Goal: Book appointment/travel/reservation

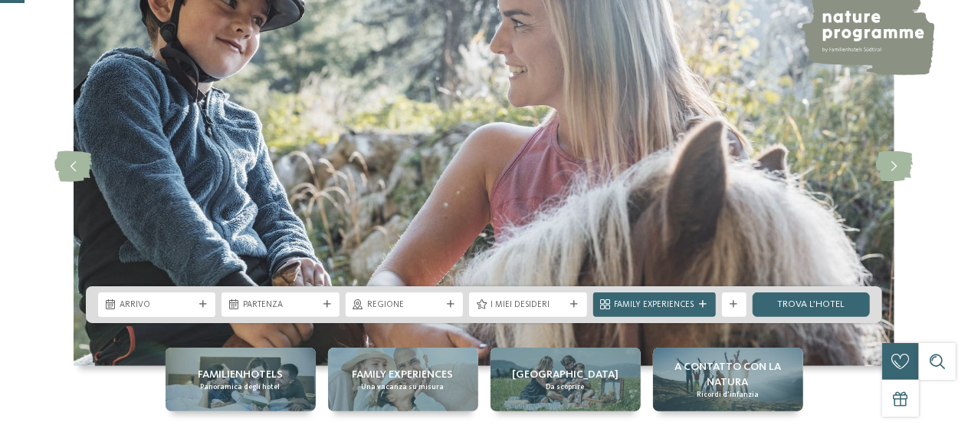
scroll to position [153, 0]
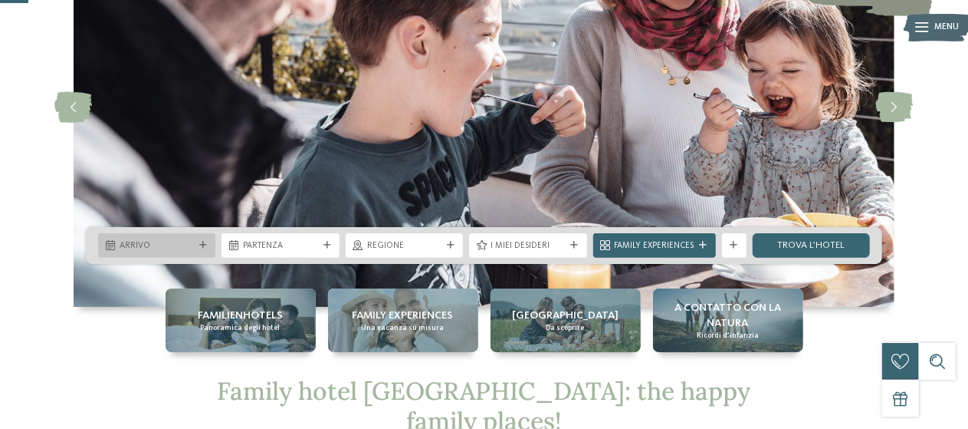
click at [207, 251] on div "Arrivo" at bounding box center [156, 245] width 117 height 25
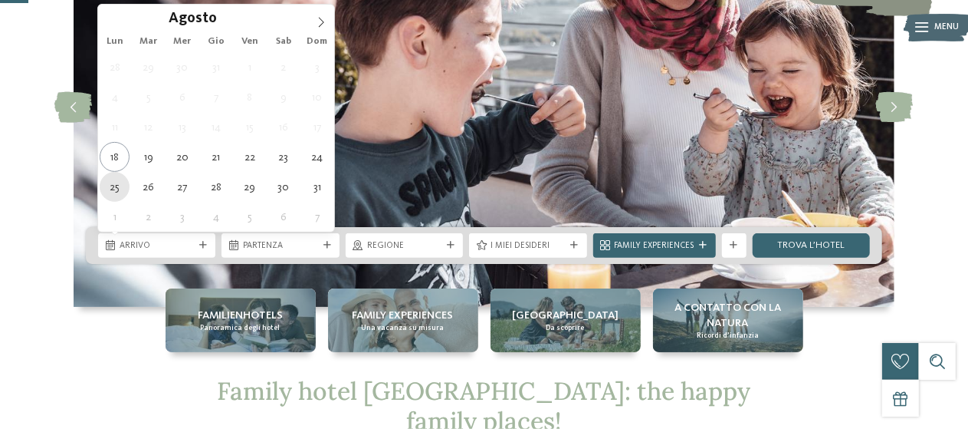
type div "[DATE]"
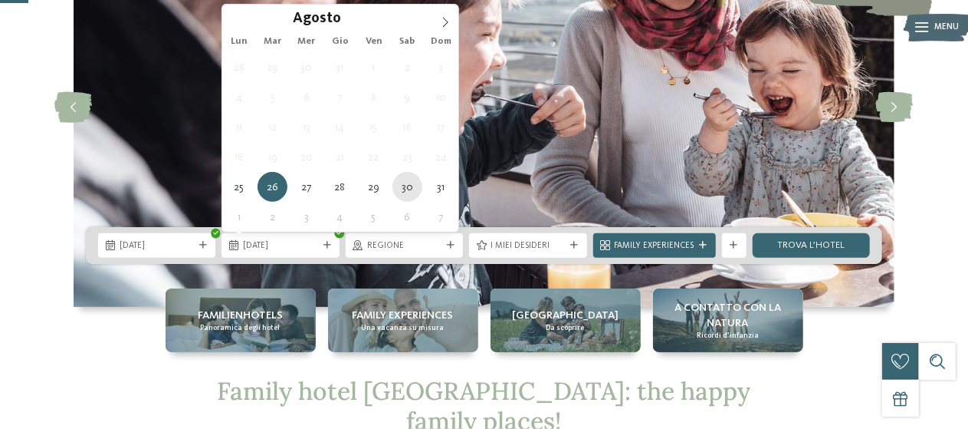
type div "[DATE]"
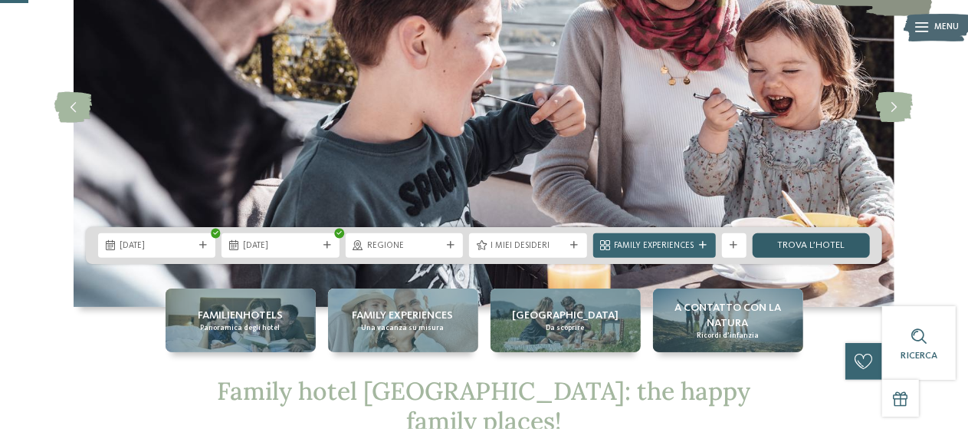
click at [810, 235] on link "trova l’hotel" at bounding box center [811, 245] width 117 height 25
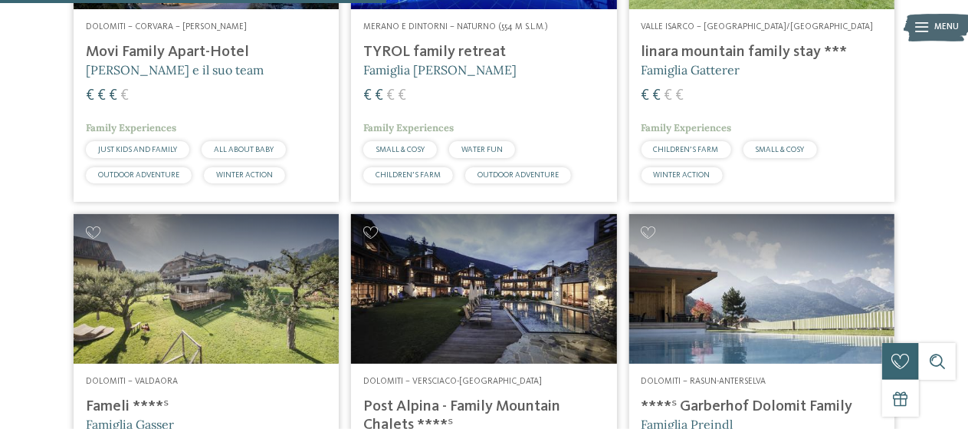
scroll to position [1529, 0]
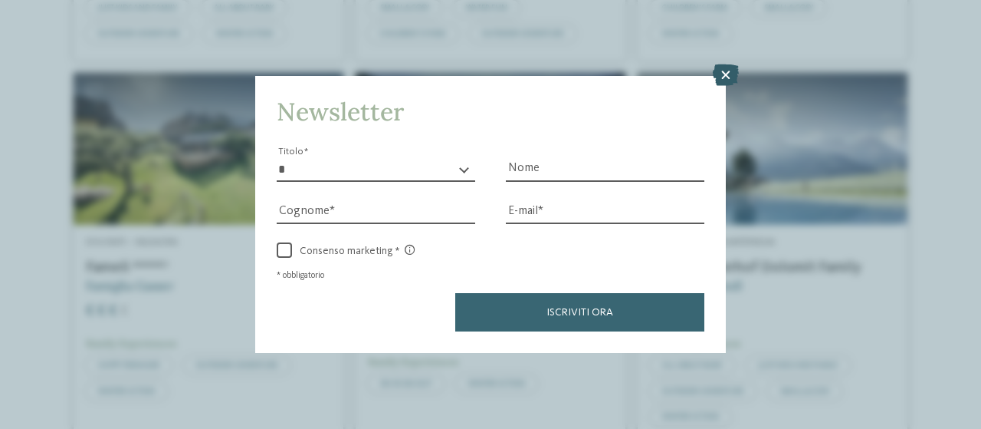
click at [723, 73] on icon at bounding box center [726, 74] width 26 height 21
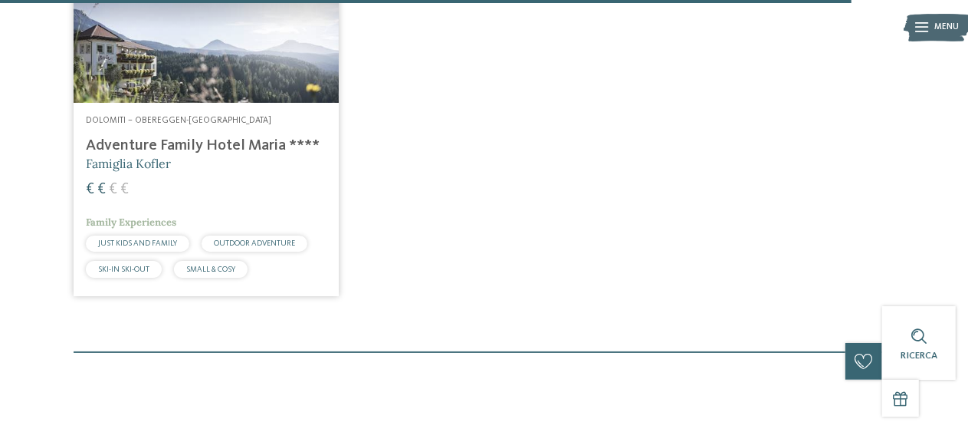
scroll to position [3368, 0]
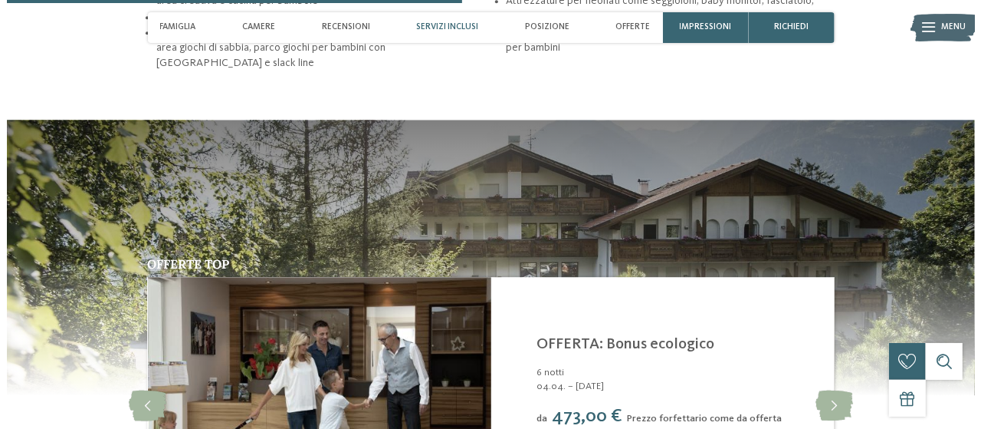
scroll to position [2146, 0]
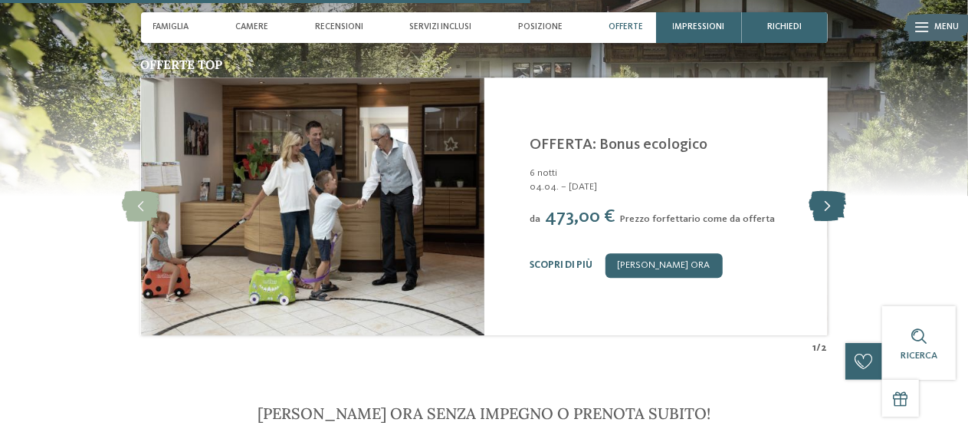
click at [833, 191] on icon at bounding box center [828, 206] width 38 height 31
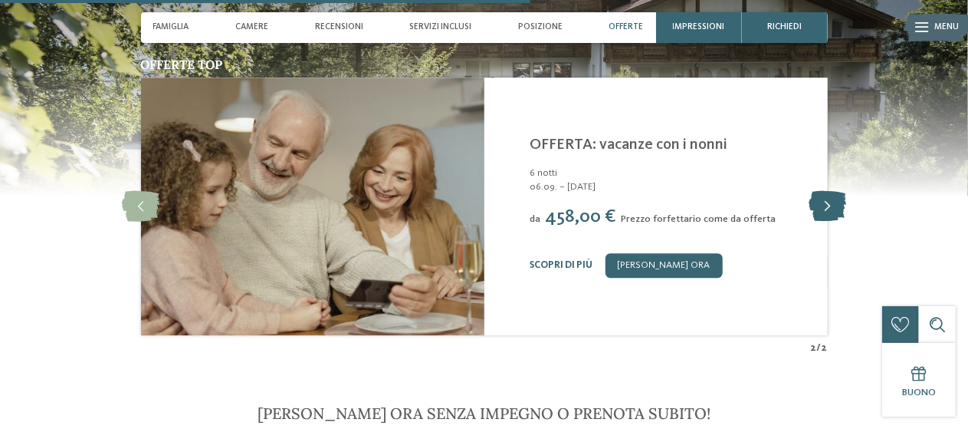
click at [829, 191] on icon at bounding box center [828, 206] width 38 height 31
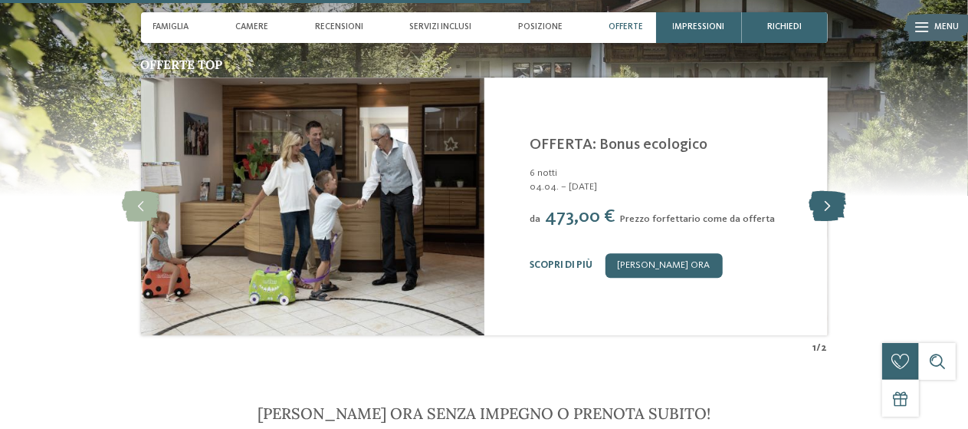
click at [826, 191] on icon at bounding box center [828, 206] width 38 height 31
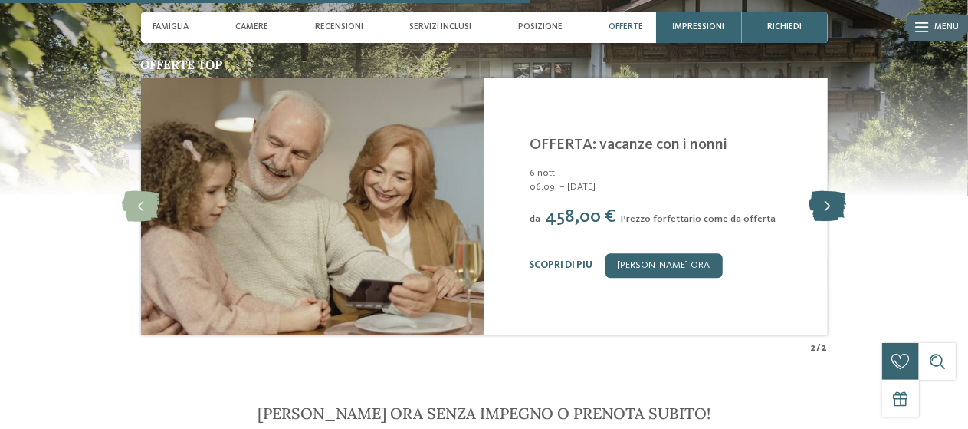
click at [825, 191] on icon at bounding box center [828, 206] width 38 height 31
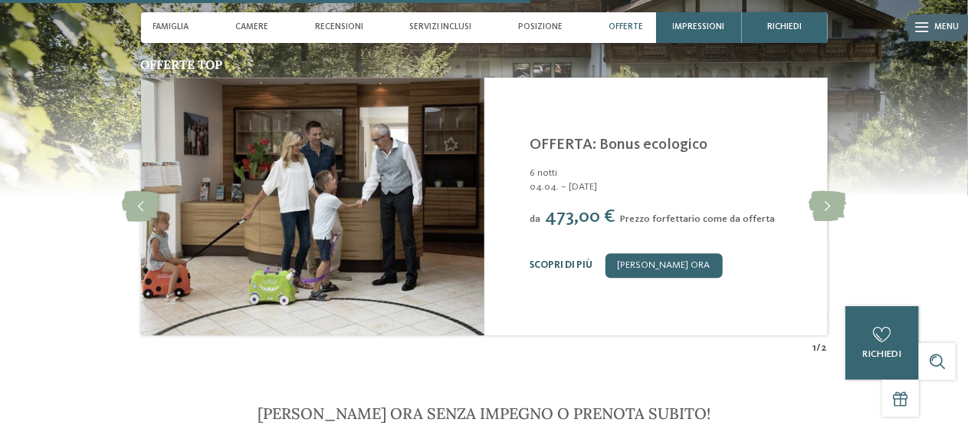
click at [547, 260] on link "Scopri di più" at bounding box center [561, 265] width 63 height 10
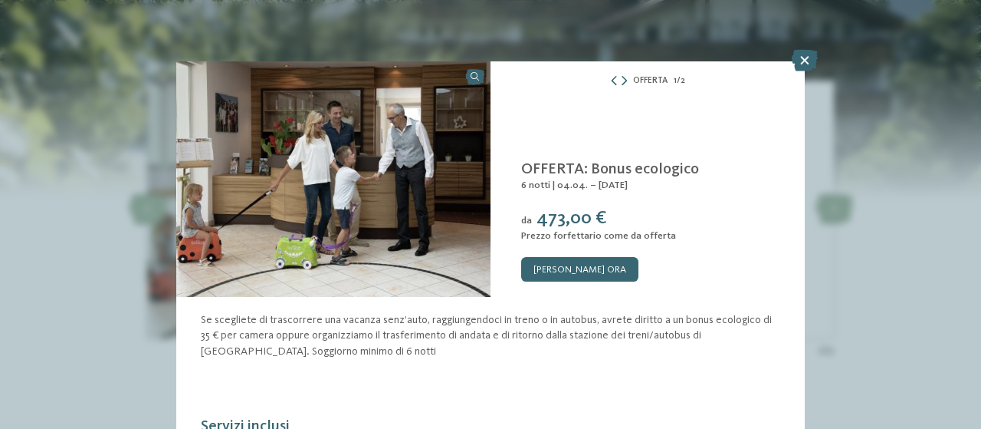
click at [804, 57] on icon at bounding box center [805, 60] width 26 height 21
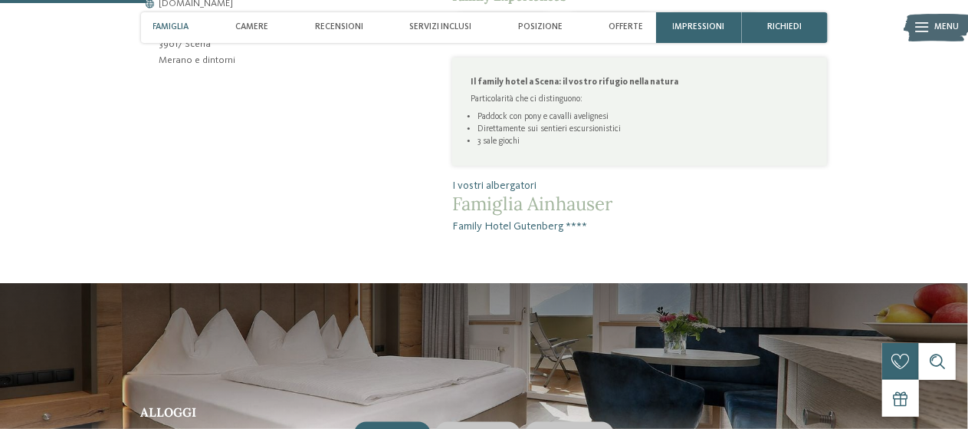
scroll to position [383, 0]
